Goal: Information Seeking & Learning: Learn about a topic

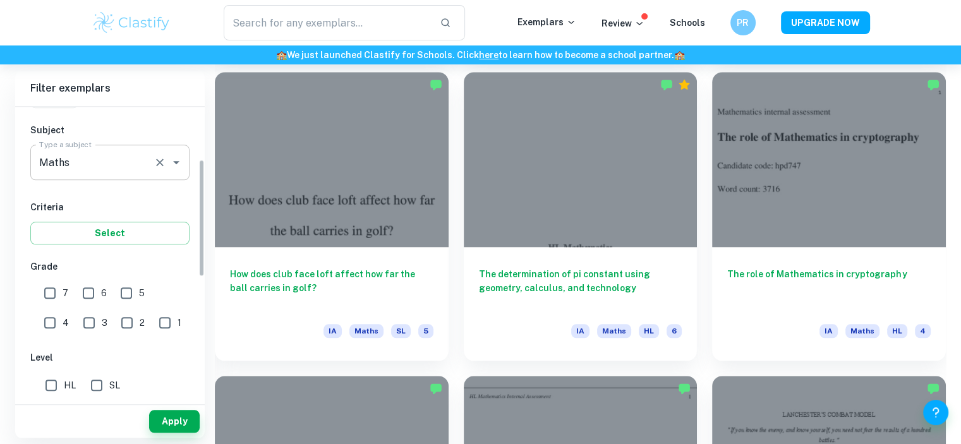
scroll to position [131, 0]
click at [51, 284] on input "7" at bounding box center [49, 290] width 25 height 25
checkbox input "true"
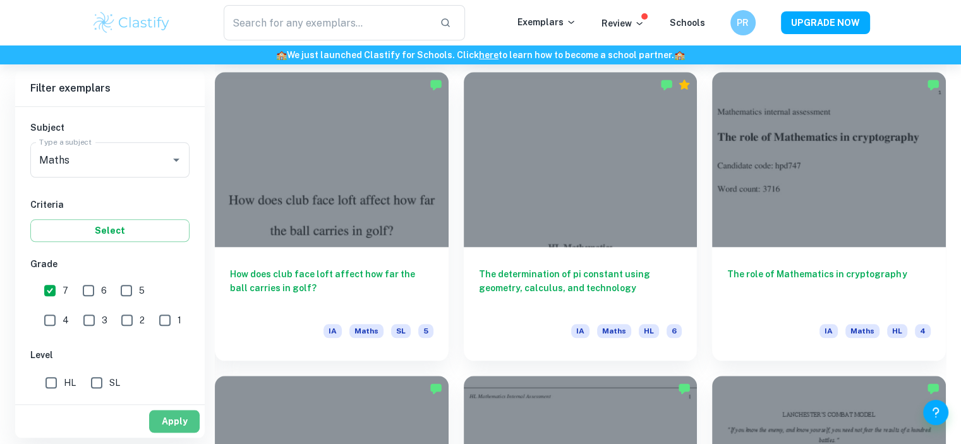
click at [164, 420] on button "Apply" at bounding box center [174, 421] width 51 height 23
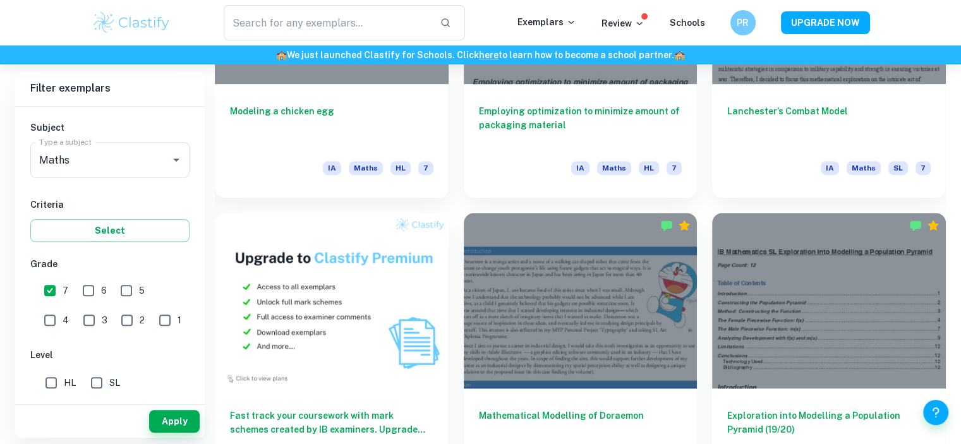
scroll to position [619, 0]
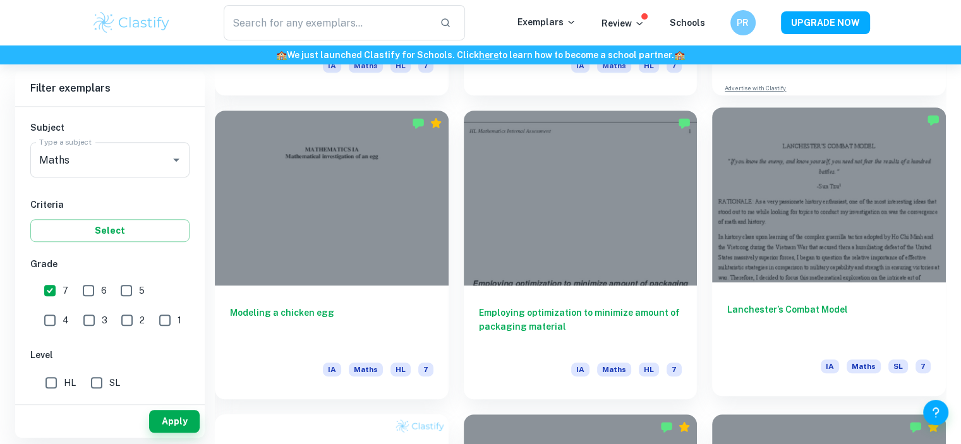
click at [839, 298] on div "Lanchester’s Combat Model IA Maths SL 7" at bounding box center [829, 340] width 234 height 114
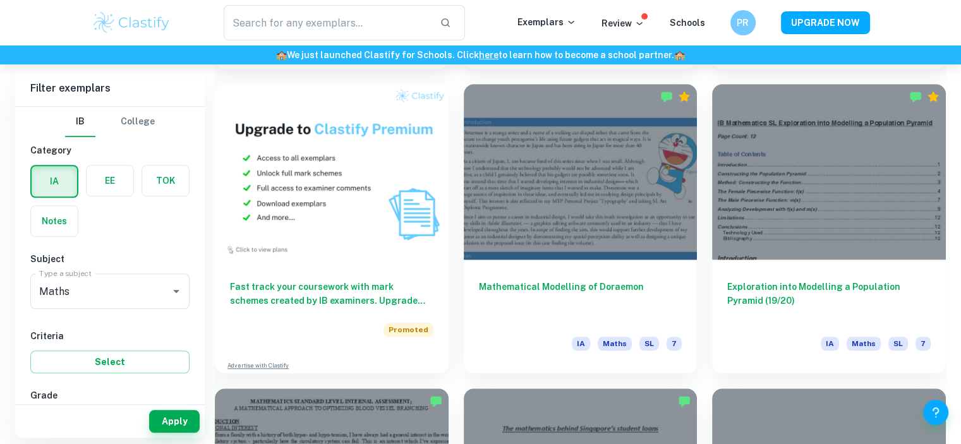
scroll to position [951, 0]
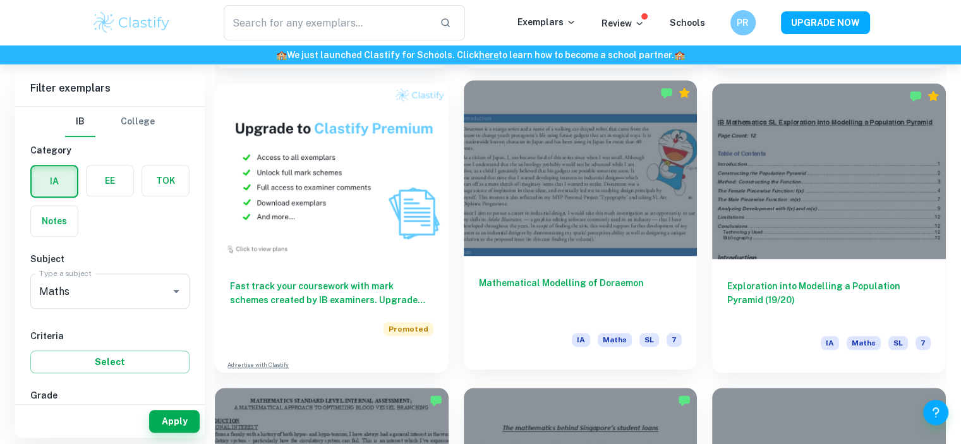
click at [533, 217] on div at bounding box center [581, 167] width 234 height 175
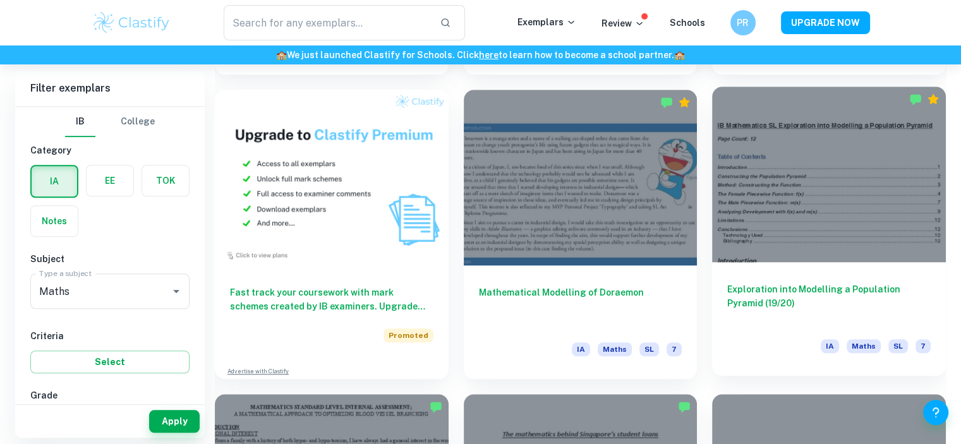
scroll to position [938, 0]
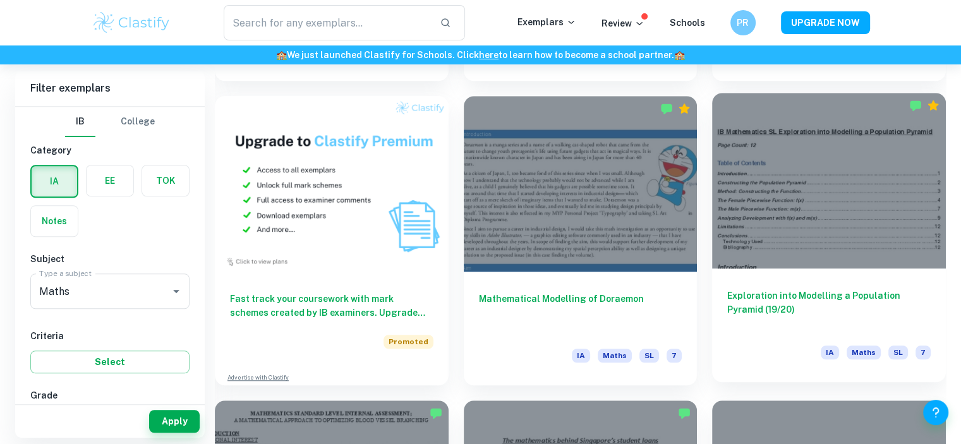
click at [741, 191] on div at bounding box center [829, 180] width 234 height 175
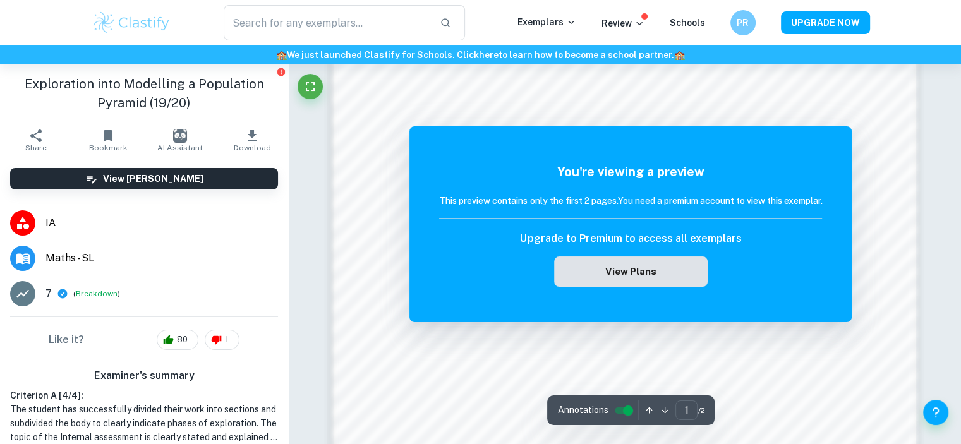
scroll to position [939, 0]
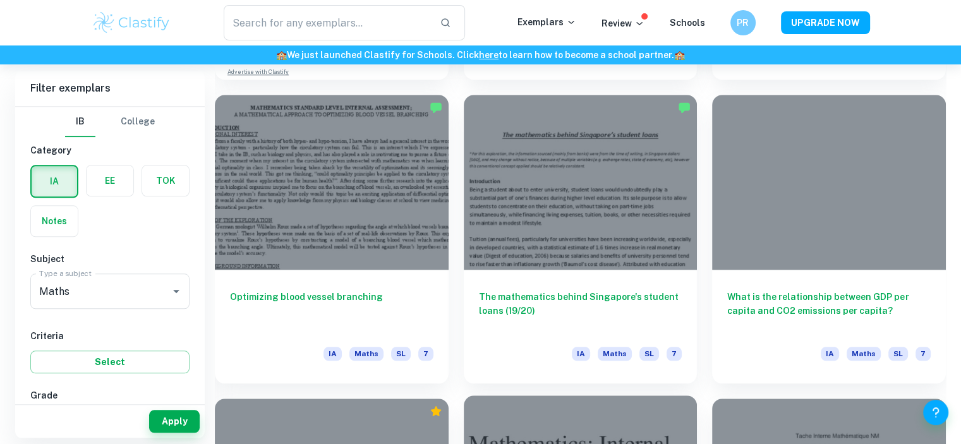
scroll to position [1244, 0]
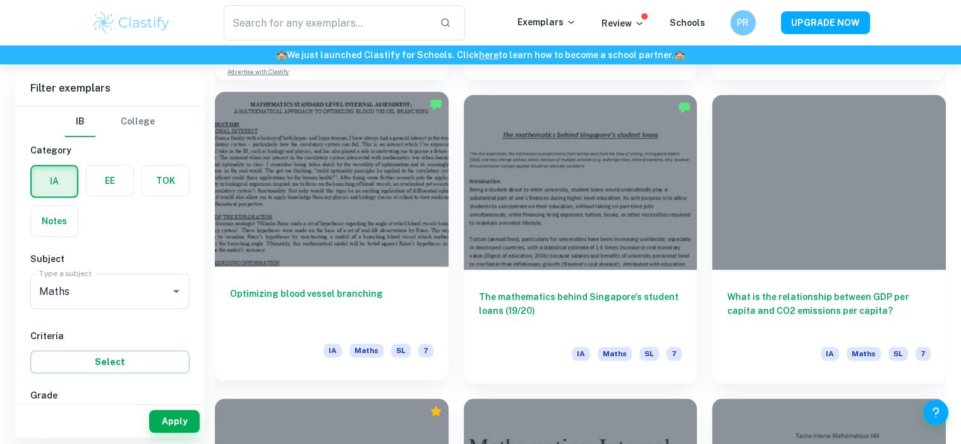
click at [342, 150] on div at bounding box center [332, 179] width 234 height 175
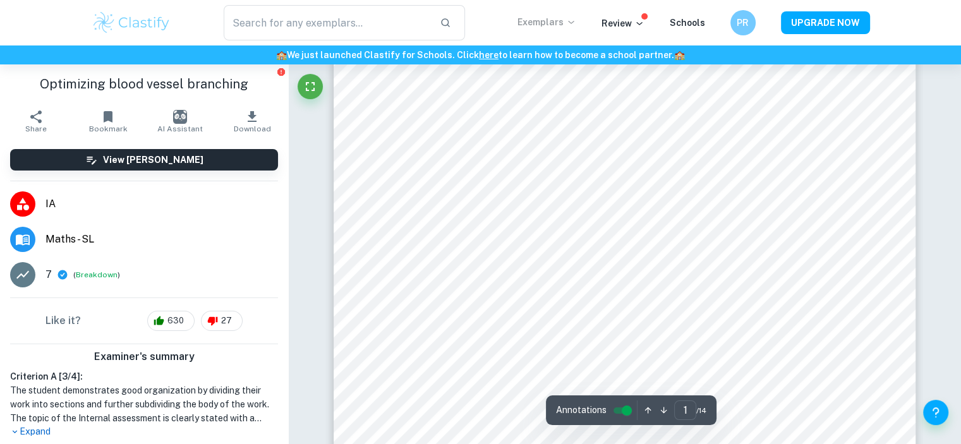
scroll to position [303, 0]
